Goal: Information Seeking & Learning: Learn about a topic

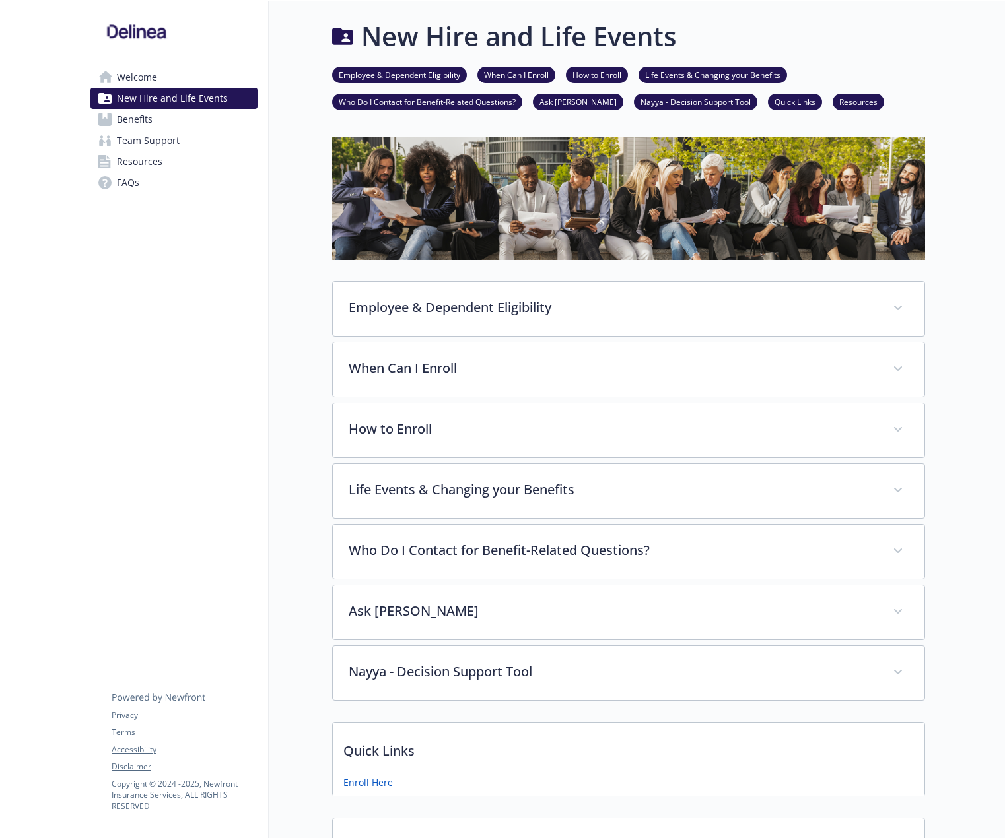
click at [135, 188] on span "FAQs" at bounding box center [128, 182] width 22 height 21
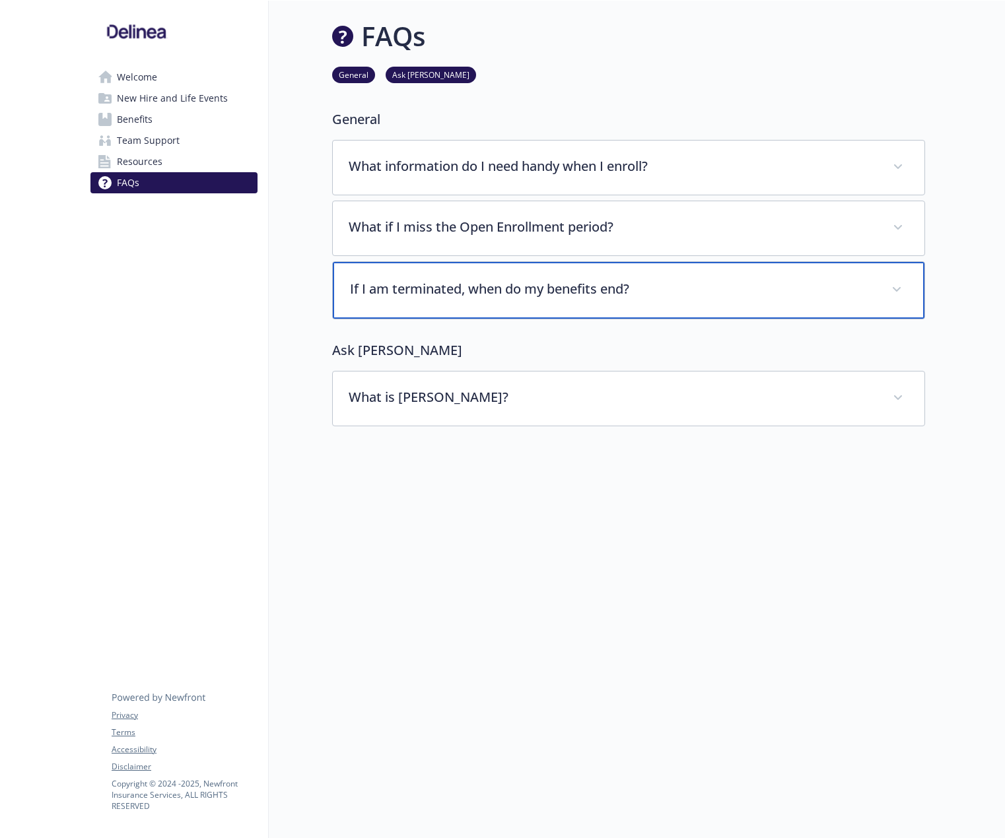
click at [533, 294] on p "If I am terminated, when do my benefits end?" at bounding box center [613, 289] width 526 height 20
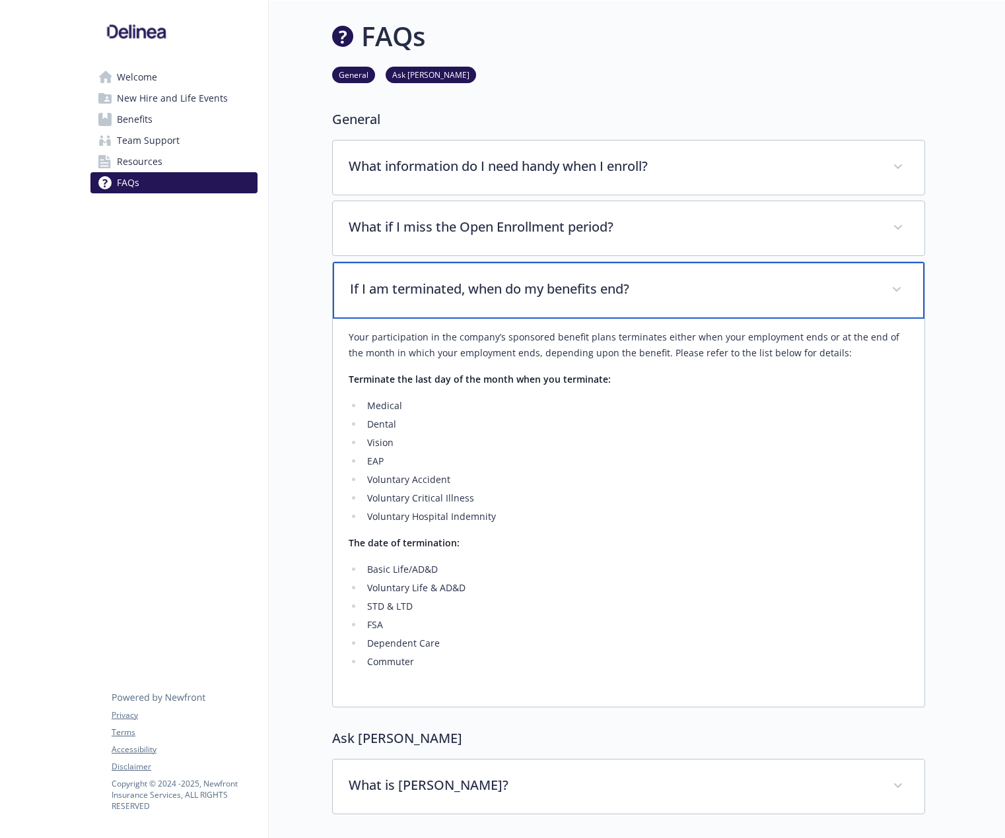
click at [533, 294] on p "If I am terminated, when do my benefits end?" at bounding box center [613, 289] width 526 height 20
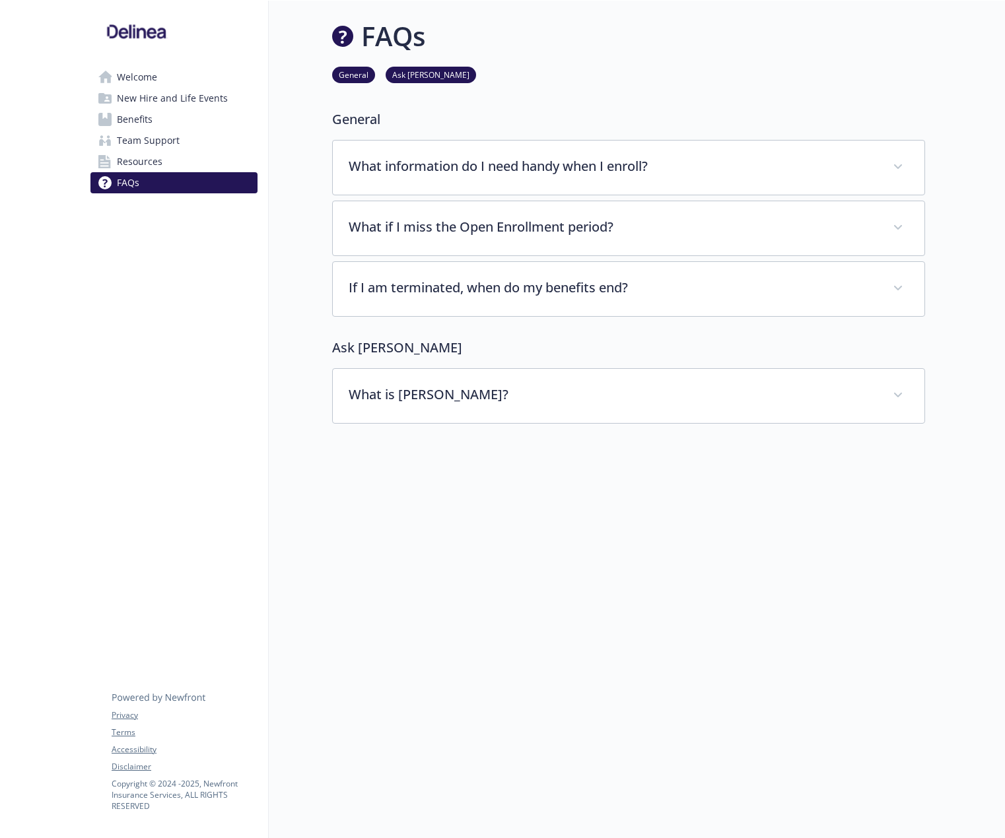
click at [178, 154] on link "Resources" at bounding box center [173, 161] width 167 height 21
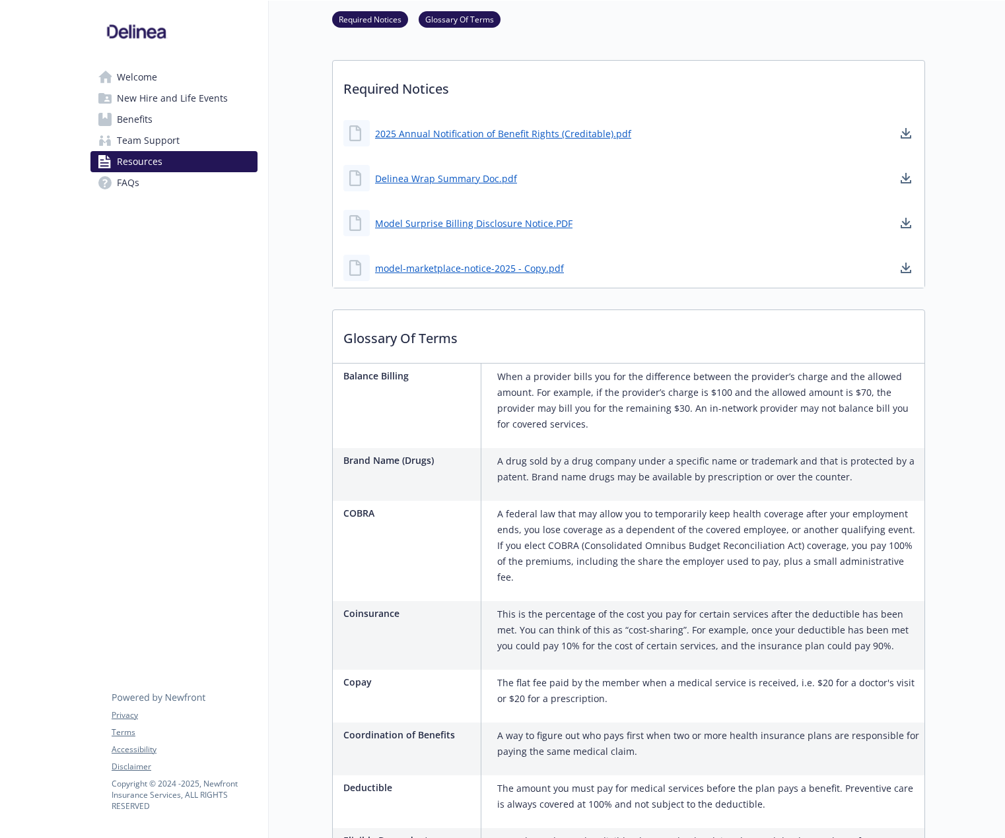
scroll to position [198, 0]
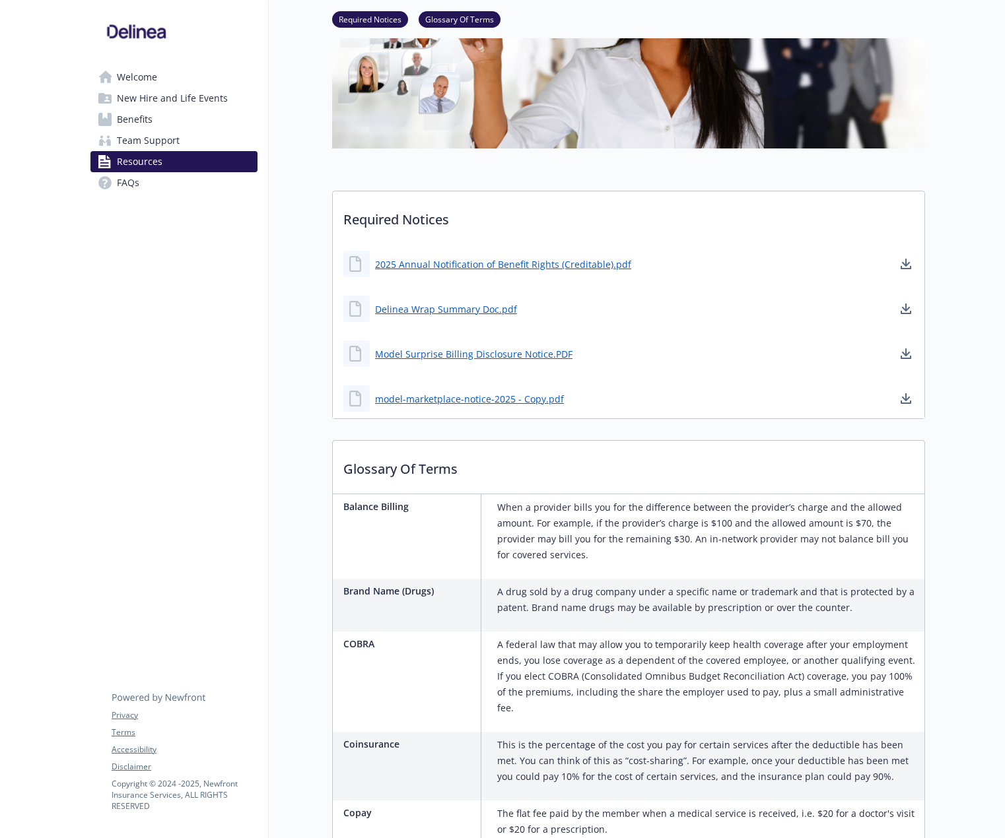
click at [164, 139] on span "Team Support" at bounding box center [148, 140] width 63 height 21
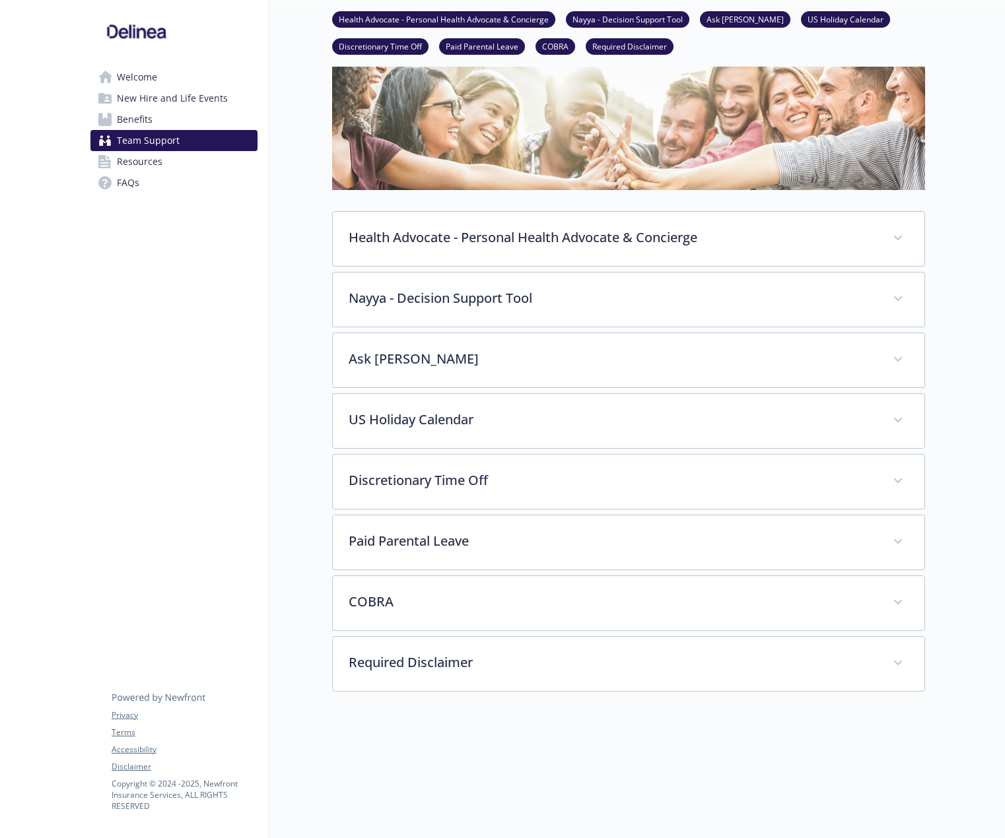
scroll to position [193, 0]
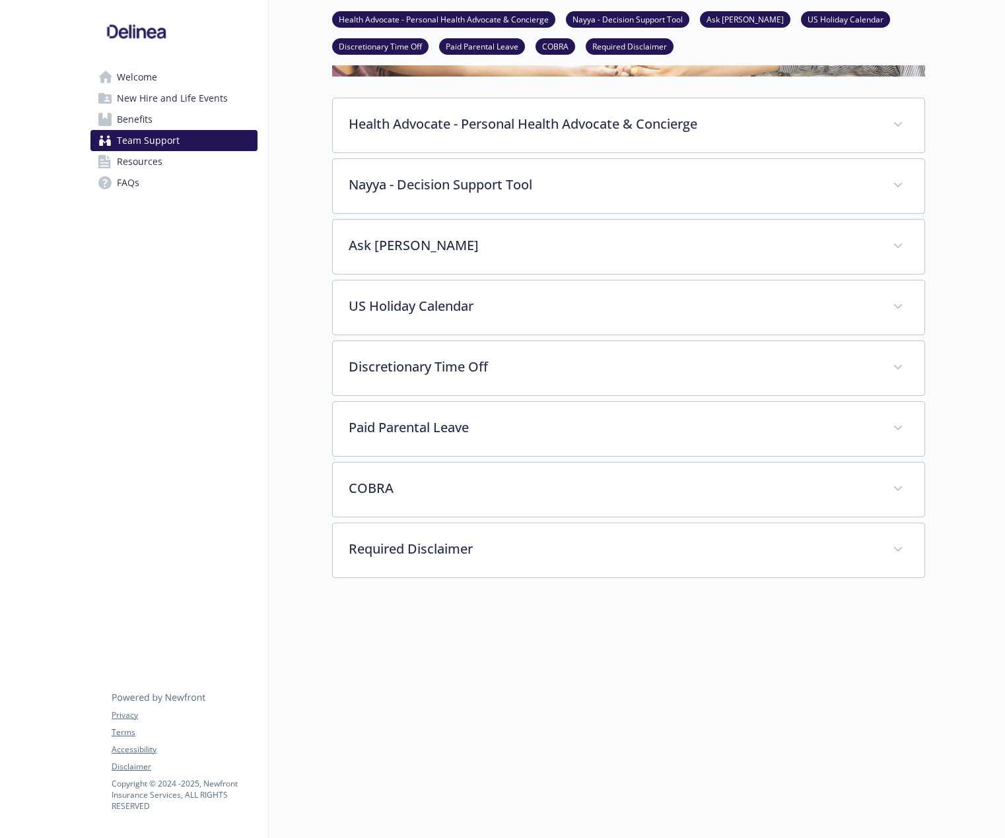
click at [148, 122] on span "Benefits" at bounding box center [135, 119] width 36 height 21
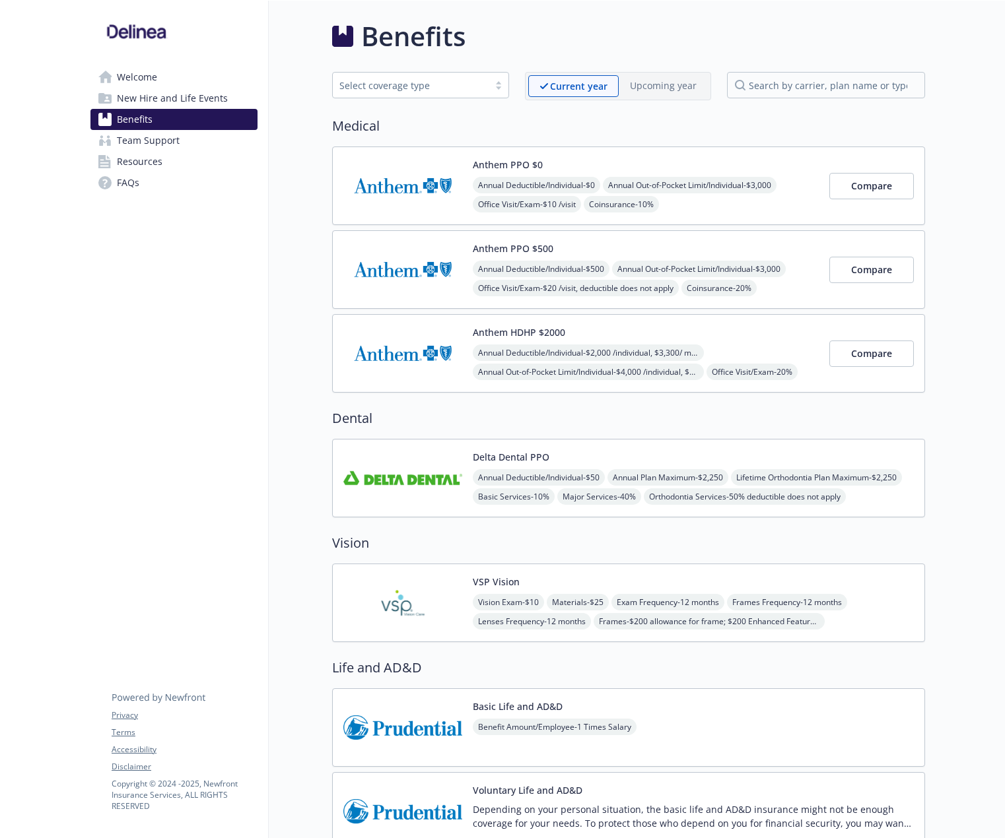
click at [153, 86] on span "Welcome" at bounding box center [137, 77] width 40 height 21
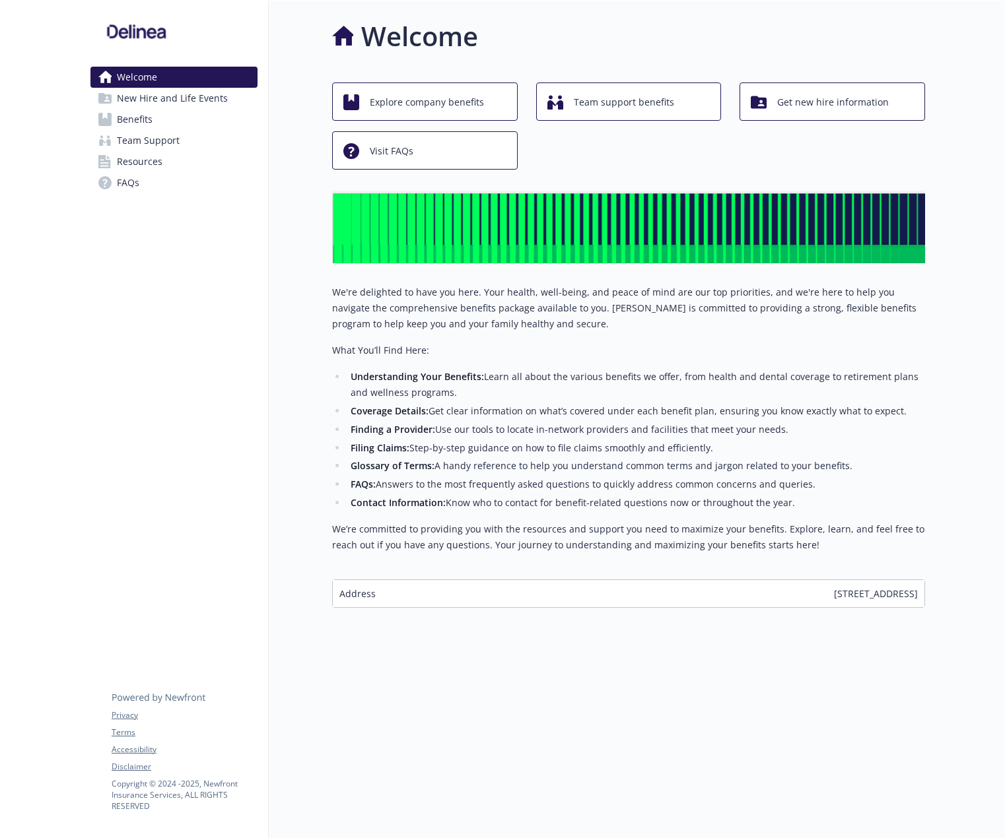
click at [151, 100] on span "New Hire and Life Events" at bounding box center [172, 98] width 111 height 21
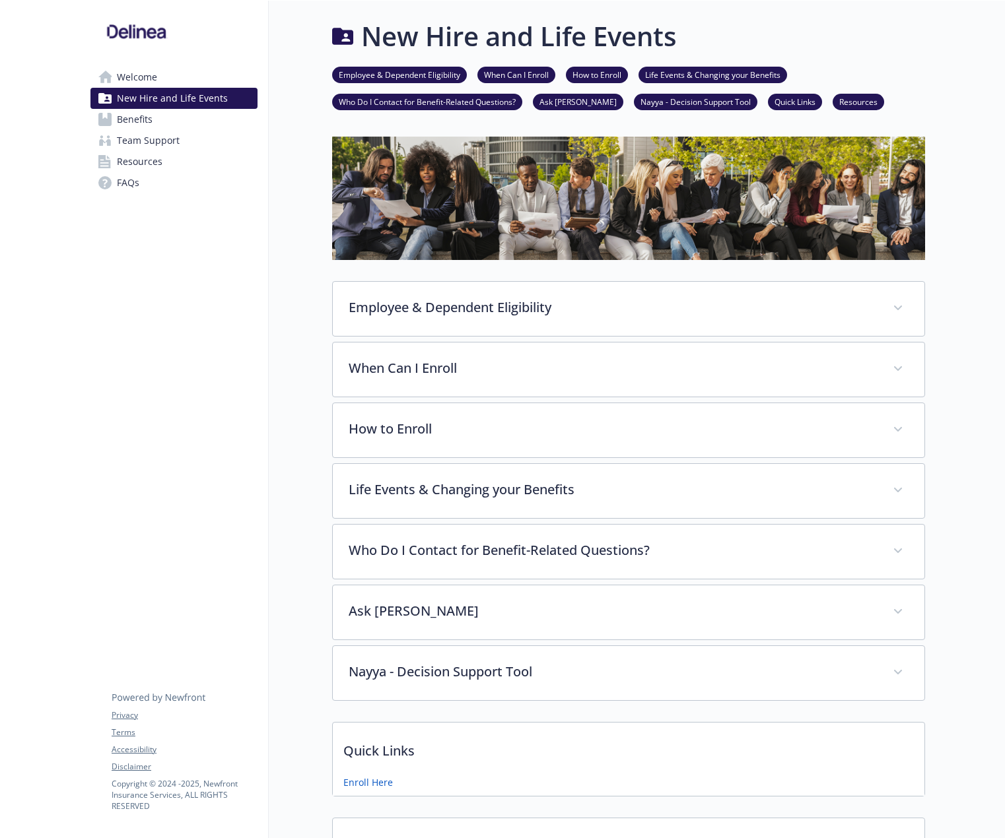
click at [160, 79] on link "Welcome" at bounding box center [173, 77] width 167 height 21
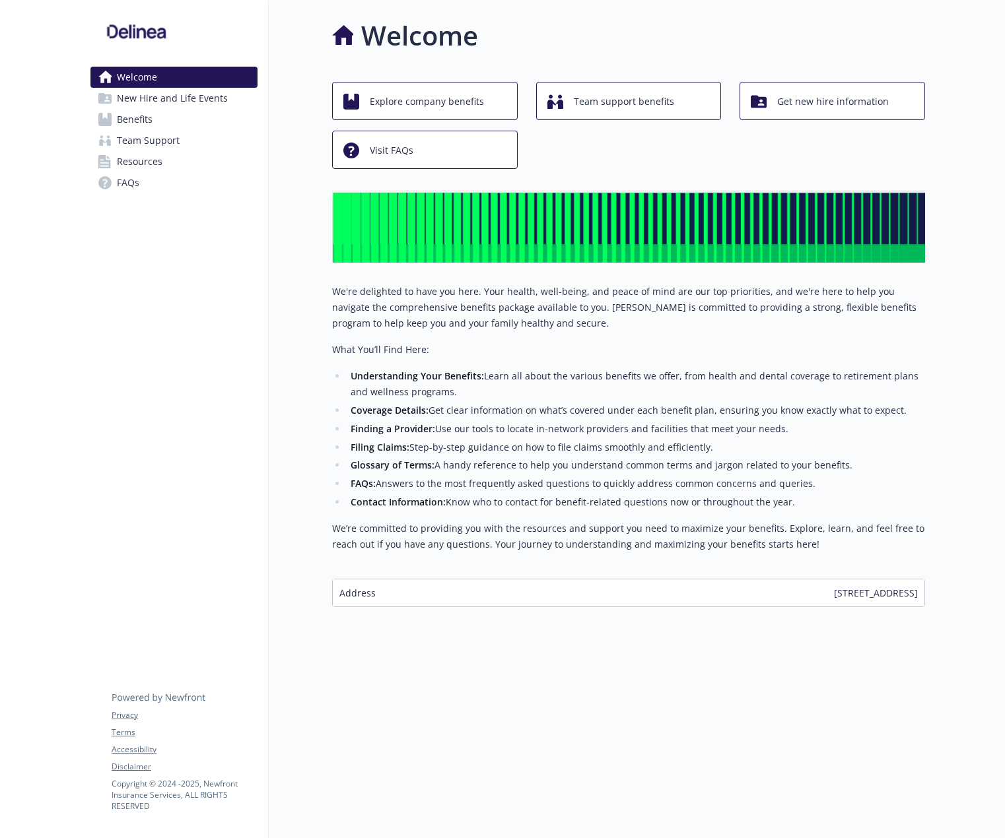
scroll to position [11, 0]
click at [569, 321] on p "We're delighted to have you here. Your health, well-being, and peace of mind ar…" at bounding box center [628, 308] width 593 height 48
click at [231, 98] on link "New Hire and Life Events" at bounding box center [173, 98] width 167 height 21
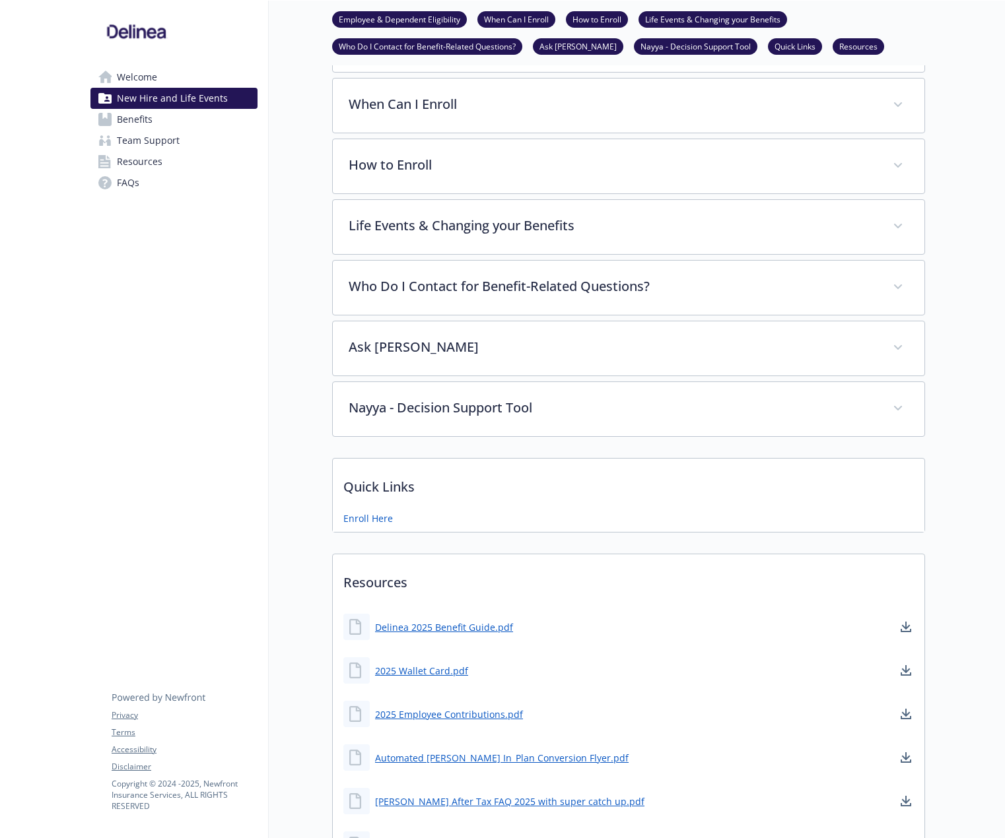
scroll to position [396, 0]
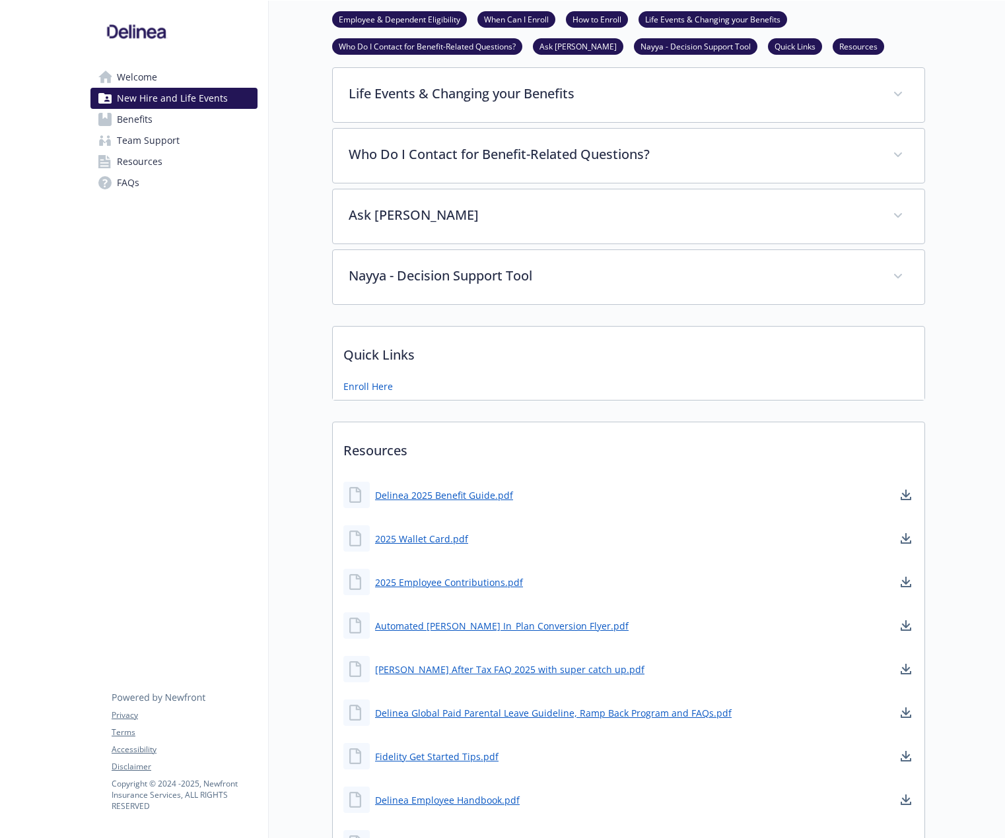
click at [277, 49] on div "New Hire and Life Events Employee & Dependent Eligibility When Can I Enroll How…" at bounding box center [597, 264] width 656 height 1319
